Goal: Information Seeking & Learning: Check status

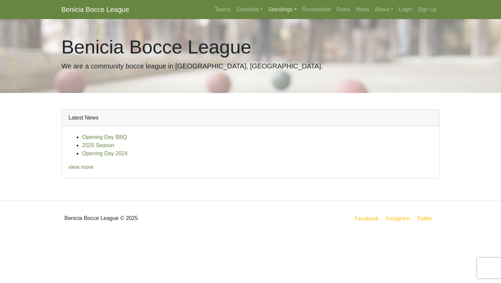
click at [287, 11] on link "Standings" at bounding box center [282, 10] width 34 height 14
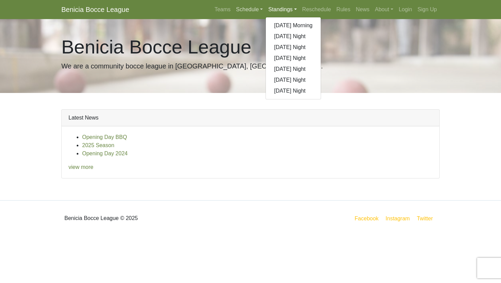
click at [243, 3] on link "Schedule" at bounding box center [249, 10] width 32 height 14
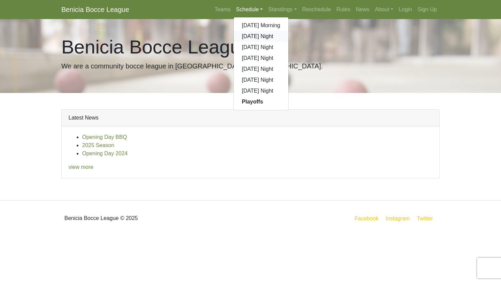
click at [243, 38] on link "[DATE] Night" at bounding box center [261, 36] width 55 height 11
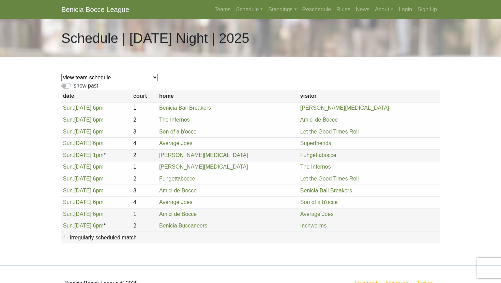
drag, startPoint x: 270, startPoint y: 140, endPoint x: 303, endPoint y: 144, distance: 33.9
click at [298, 144] on td "Average Joes" at bounding box center [227, 144] width 141 height 12
drag, startPoint x: 348, startPoint y: 142, endPoint x: 216, endPoint y: 107, distance: 137.0
click at [216, 107] on tbody "Sun. 4/27, 6pm 1 Amici de Bocce Fuhgettabocce Sun. 3 4" at bounding box center [250, 167] width 378 height 130
click at [402, 6] on link "Login" at bounding box center [405, 10] width 19 height 14
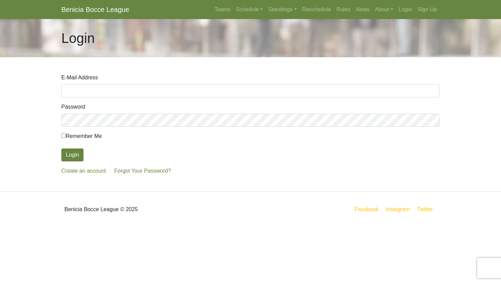
click at [0, 227] on com-1password-button at bounding box center [0, 227] width 0 height 0
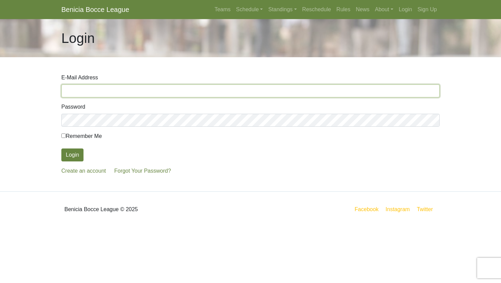
type input "jeffreyrotter@gmail.com"
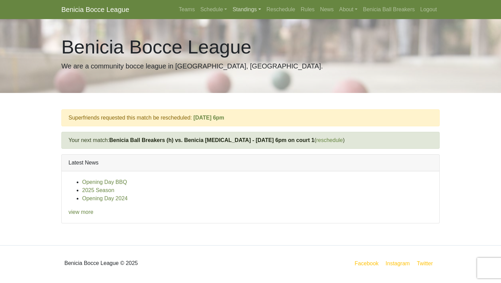
click at [251, 15] on link "Standings" at bounding box center [247, 10] width 34 height 14
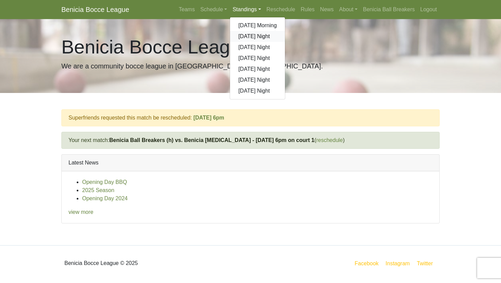
click at [255, 36] on link "[DATE] Night" at bounding box center [257, 36] width 55 height 11
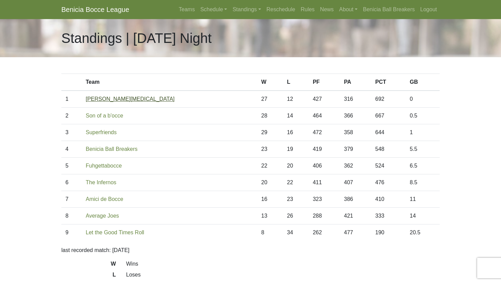
click at [117, 100] on link "[PERSON_NAME][MEDICAL_DATA]" at bounding box center [130, 99] width 89 height 6
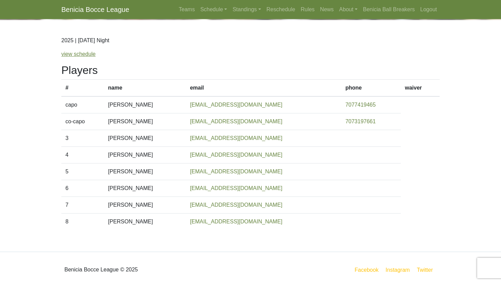
scroll to position [42, 0]
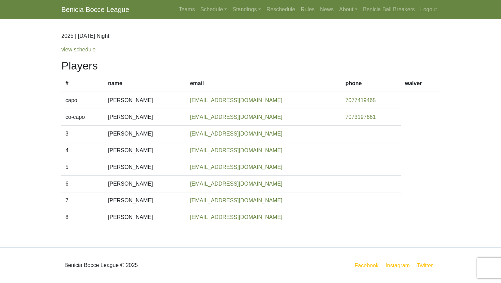
click at [458, 74] on body "Benicia Bocce League Teams Schedule [DATE] Morning [DATE] Night [DATE] Night [D…" at bounding box center [250, 120] width 501 height 325
